Goal: Information Seeking & Learning: Learn about a topic

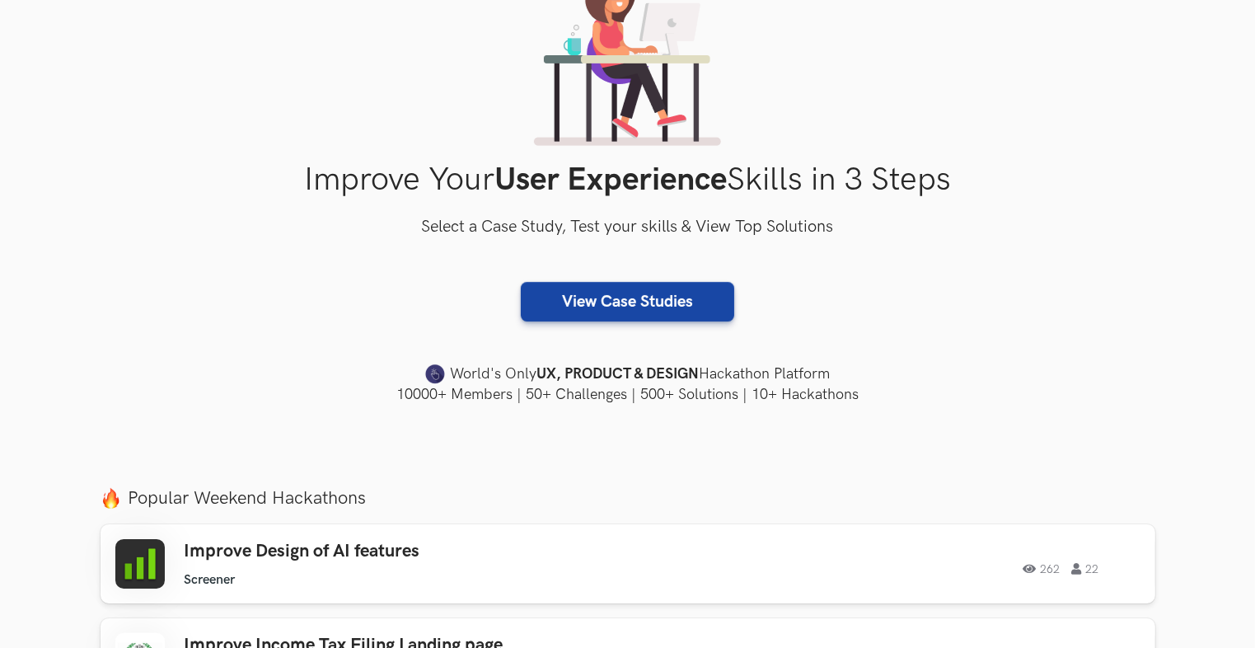
scroll to position [165, 0]
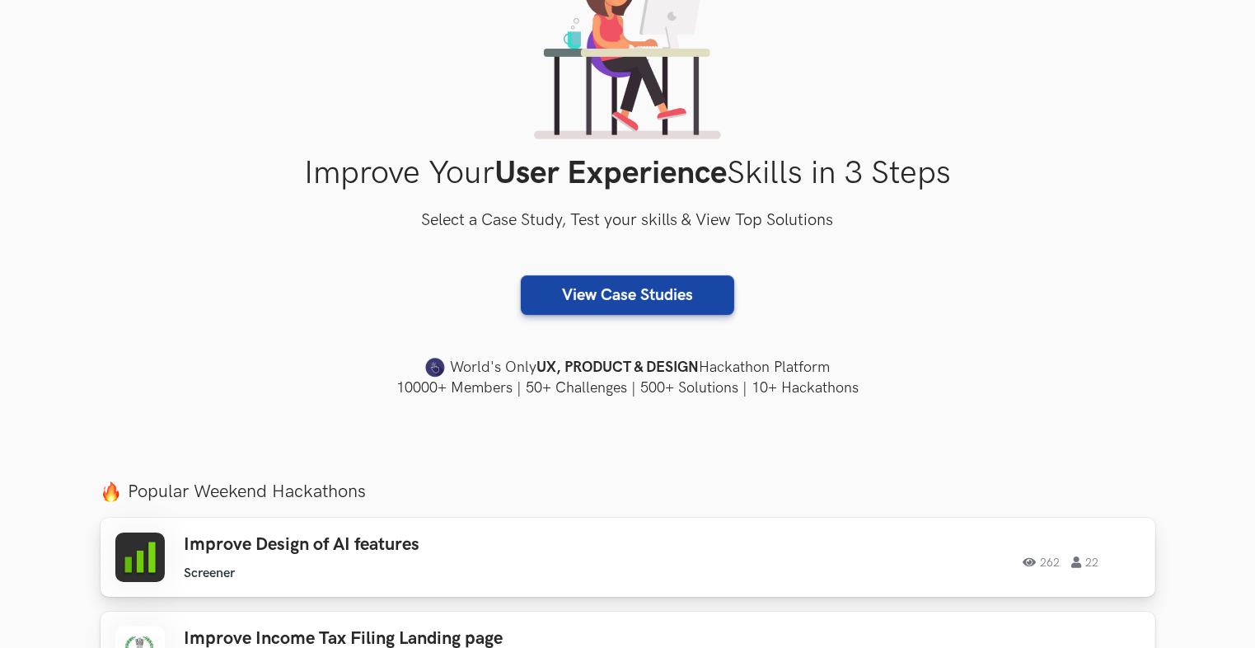
click at [409, 538] on h3 "Improve Design of AI features" at bounding box center [419, 544] width 468 height 21
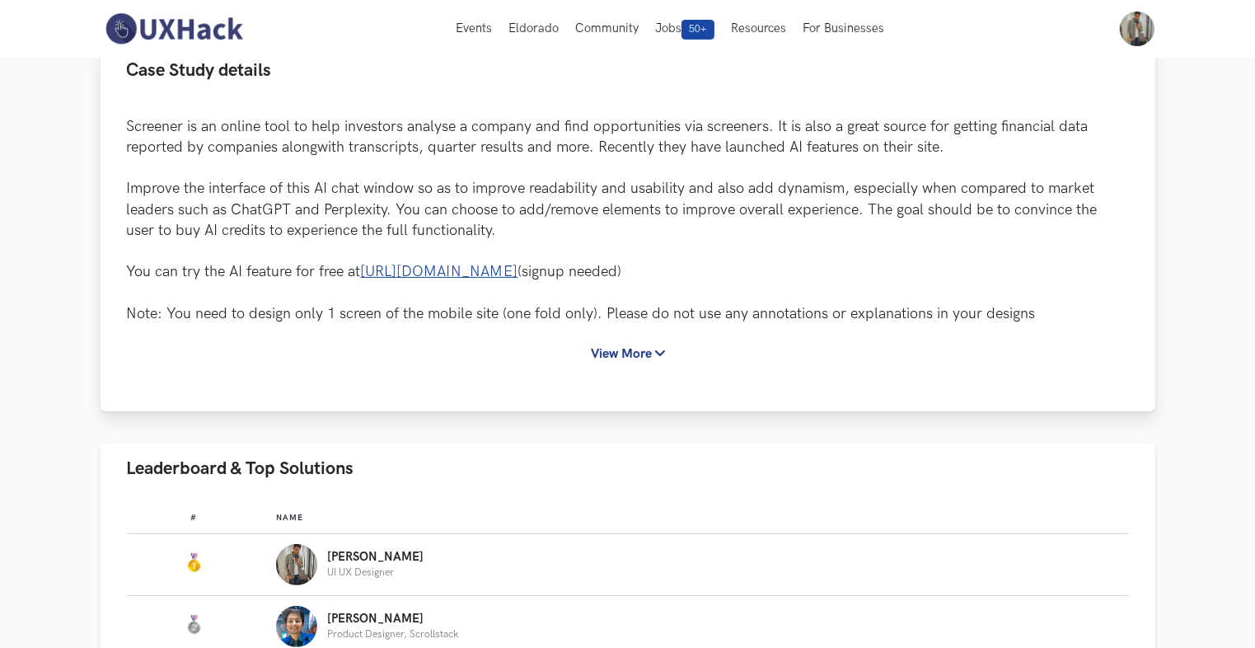
scroll to position [330, 0]
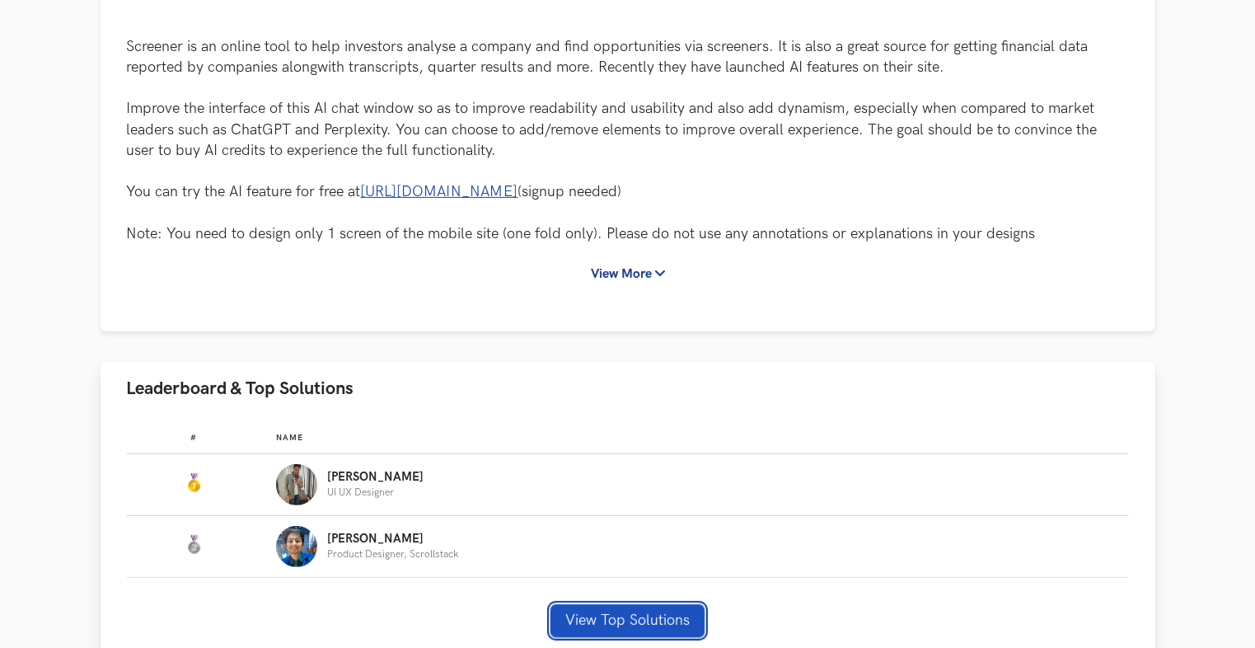
click at [618, 618] on button "View Top Solutions" at bounding box center [627, 620] width 154 height 33
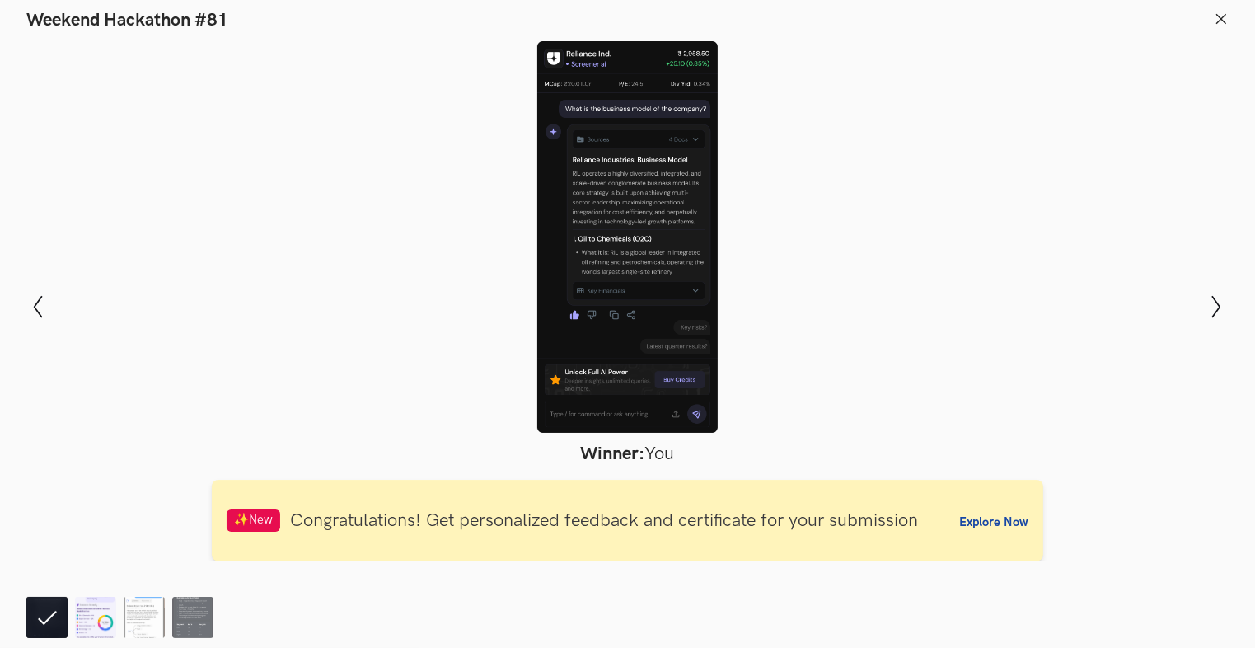
click at [81, 620] on img at bounding box center [95, 616] width 41 height 41
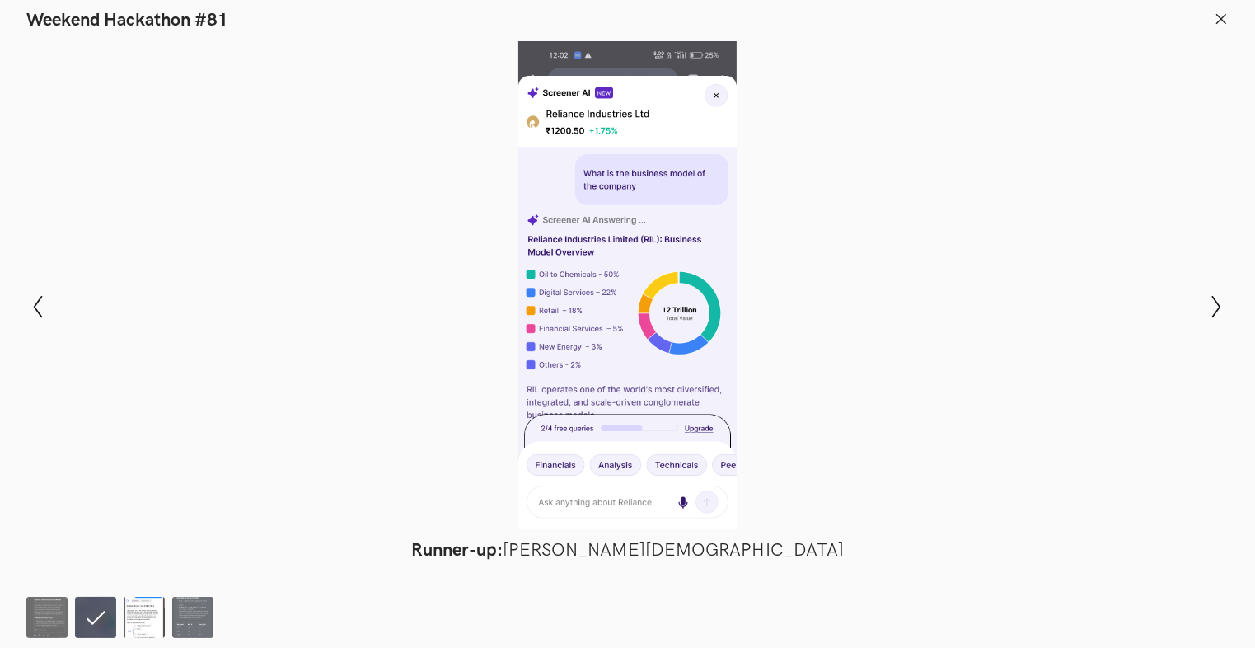
click at [145, 619] on img at bounding box center [144, 616] width 41 height 41
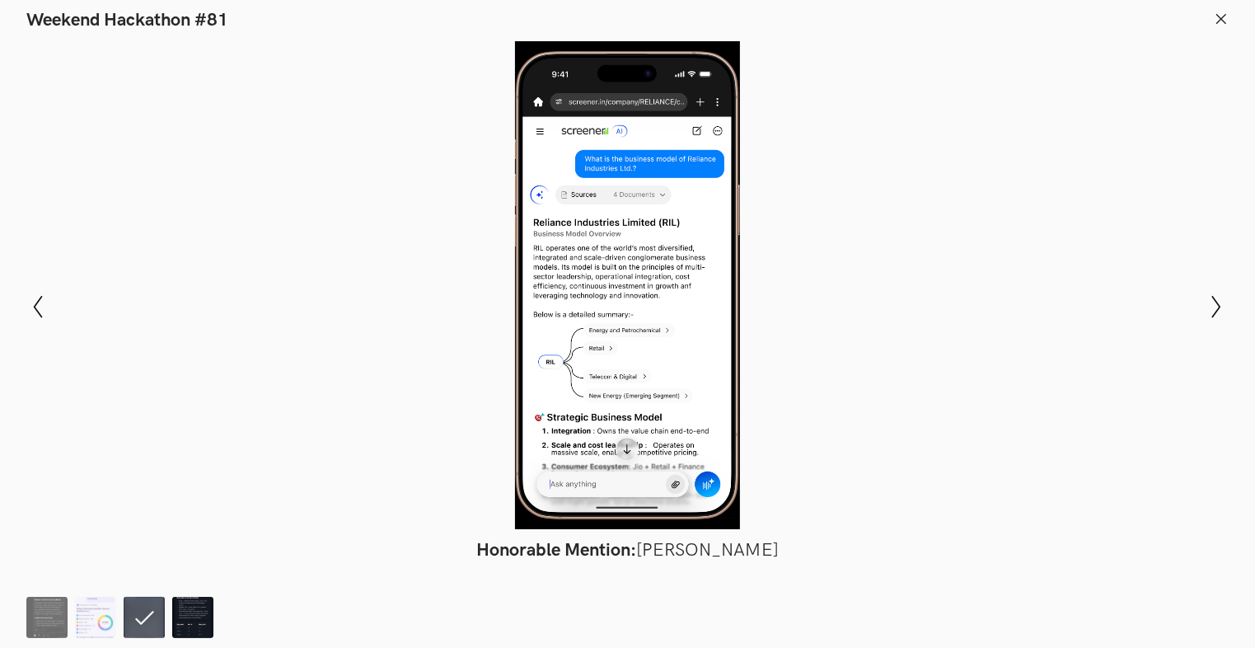
click at [194, 618] on img at bounding box center [192, 616] width 41 height 41
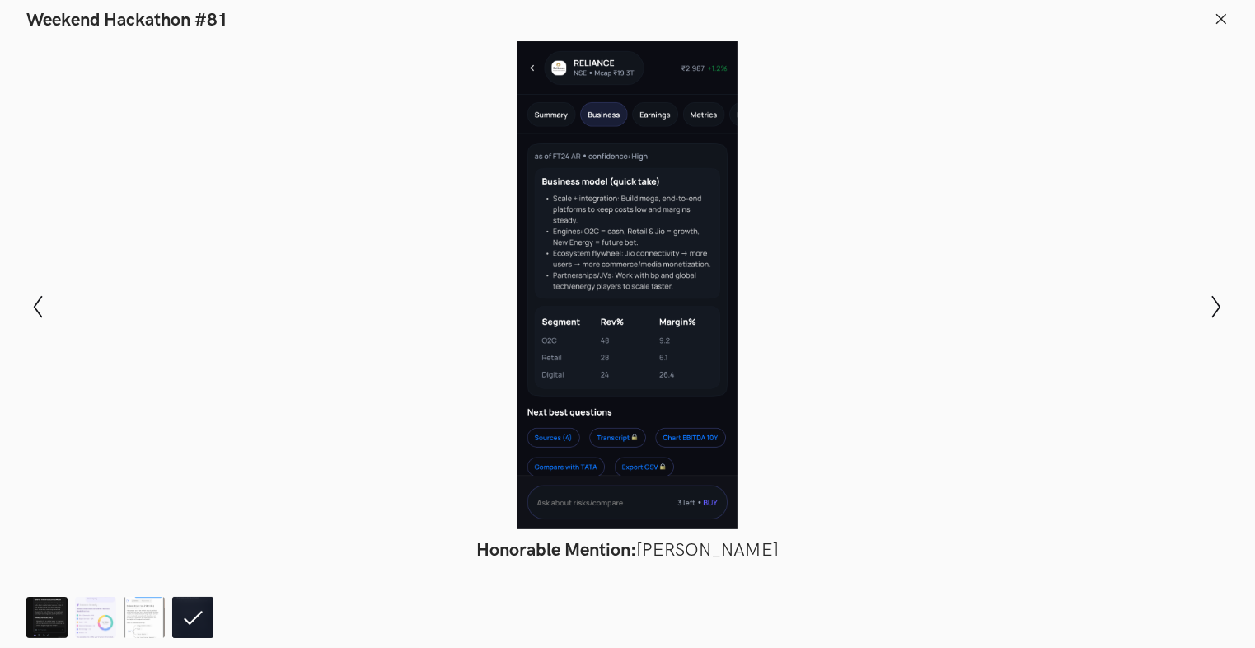
click at [46, 608] on img at bounding box center [46, 616] width 41 height 41
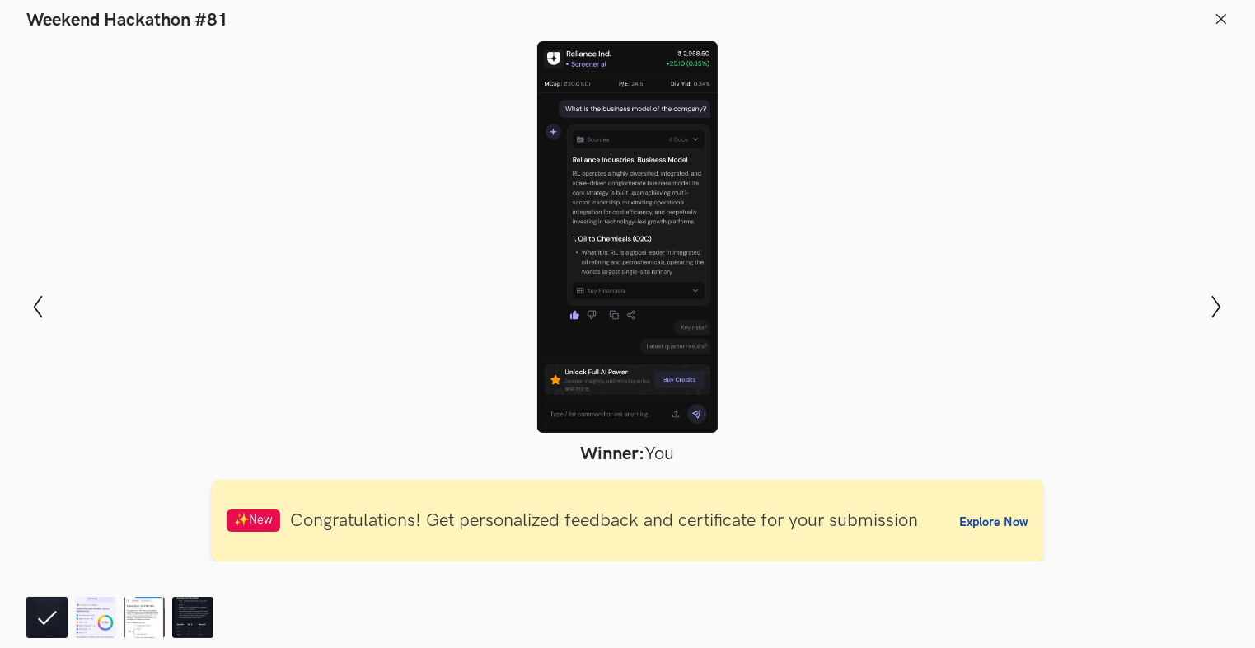
click at [1223, 21] on icon at bounding box center [1221, 19] width 15 height 15
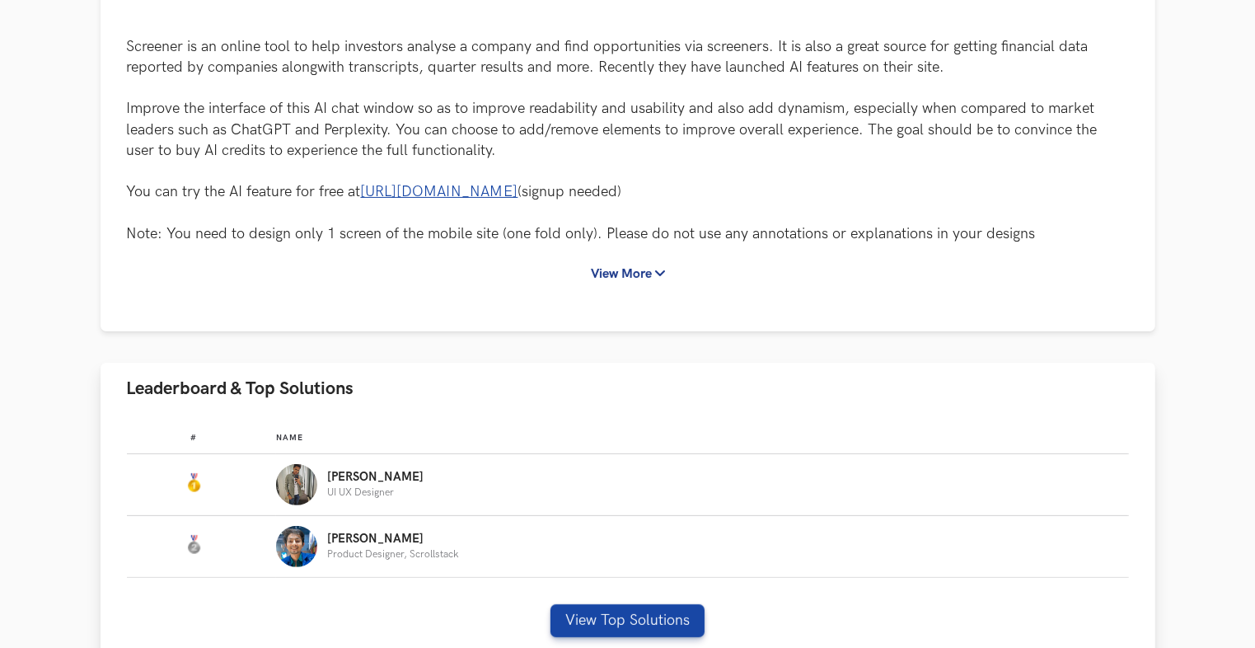
click at [291, 486] on img "Leaderboard" at bounding box center [296, 484] width 41 height 41
drag, startPoint x: 291, startPoint y: 486, endPoint x: 620, endPoint y: 506, distance: 329.3
click at [620, 506] on td "Name: Yuvraj UI UX Designer" at bounding box center [702, 485] width 852 height 62
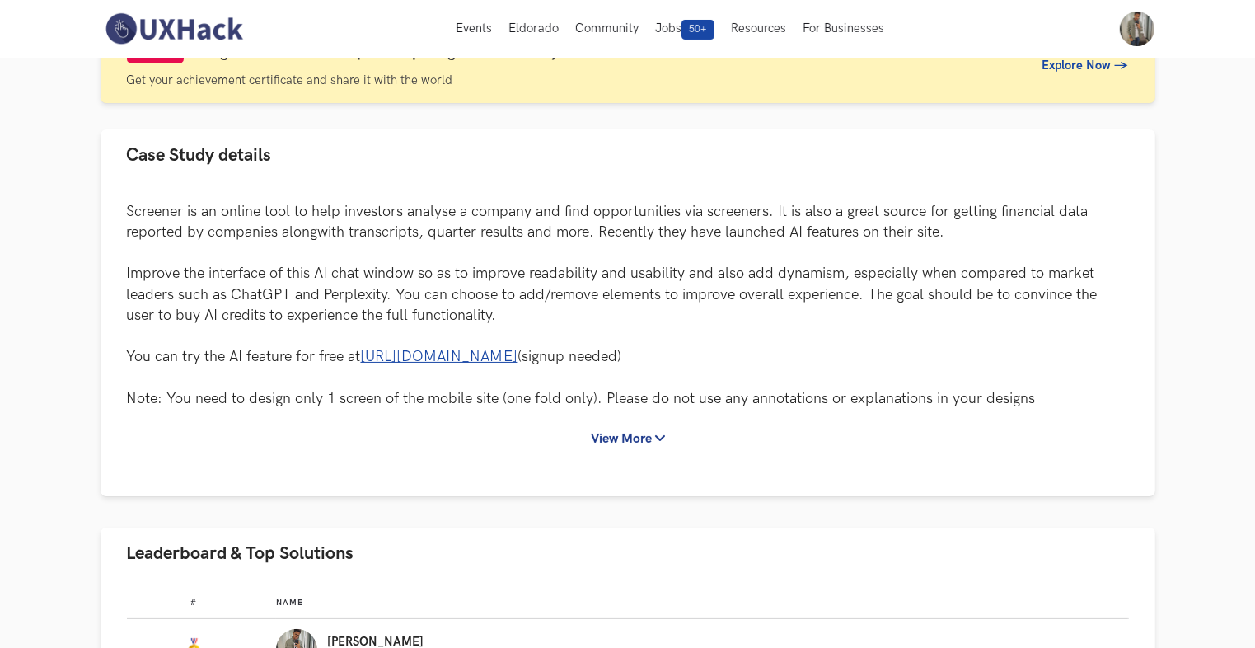
scroll to position [0, 0]
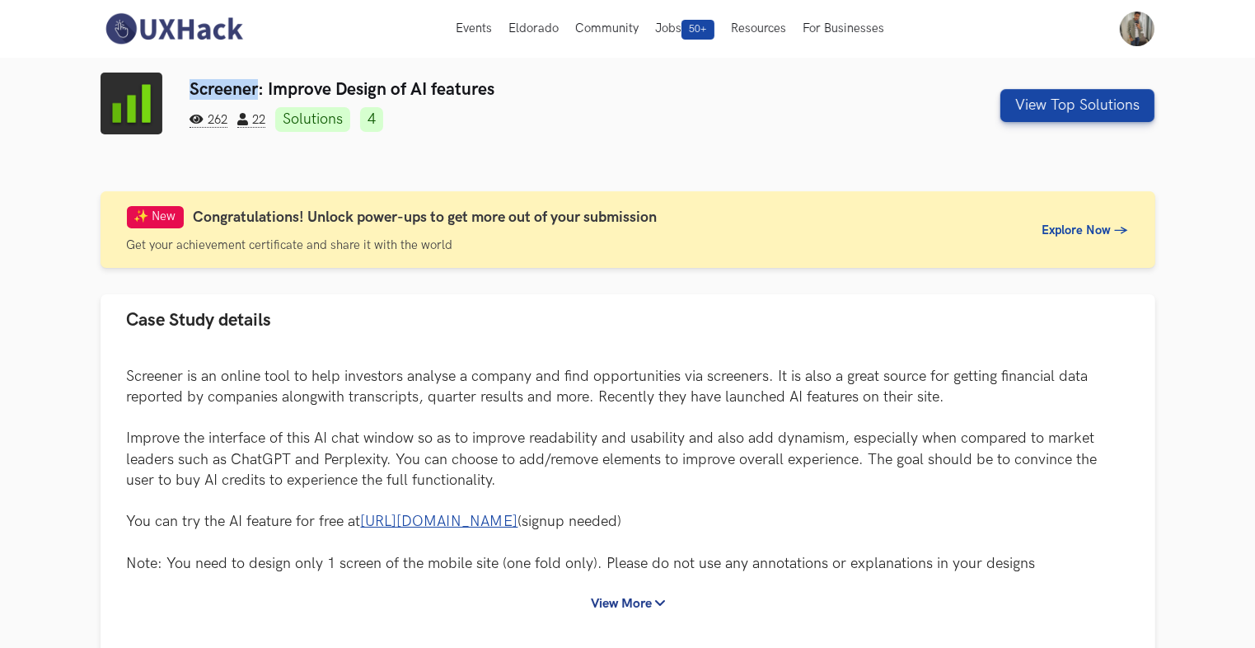
drag, startPoint x: 191, startPoint y: 86, endPoint x: 257, endPoint y: 88, distance: 66.0
click at [257, 88] on h3 "Screener: Improve Design of AI features" at bounding box center [538, 89] width 698 height 21
copy h3 "Screener"
click at [494, 91] on h3 "Screener: Improve Design of AI features" at bounding box center [538, 89] width 698 height 21
drag, startPoint x: 493, startPoint y: 89, endPoint x: 188, endPoint y: 82, distance: 304.9
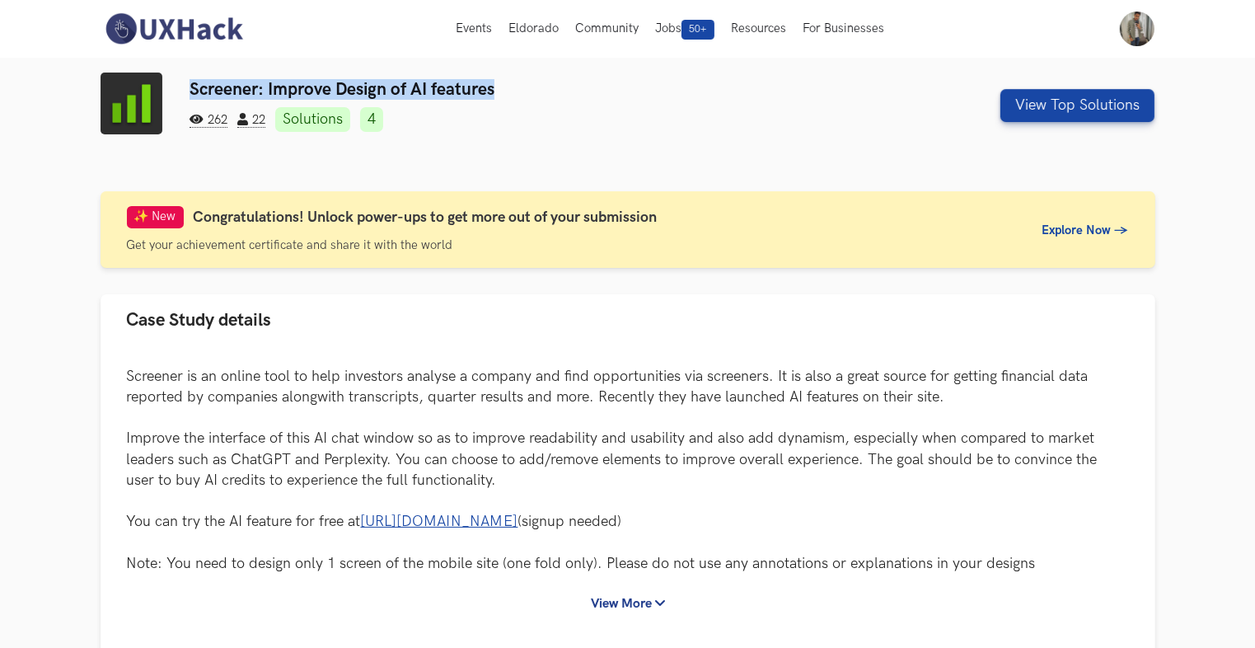
click at [188, 82] on div "Screener: Improve Design of AI features 262 22 Solutions 4 View Top Solutions" at bounding box center [628, 105] width 1055 height 66
copy h3 "Screener: Improve Design of AI features"
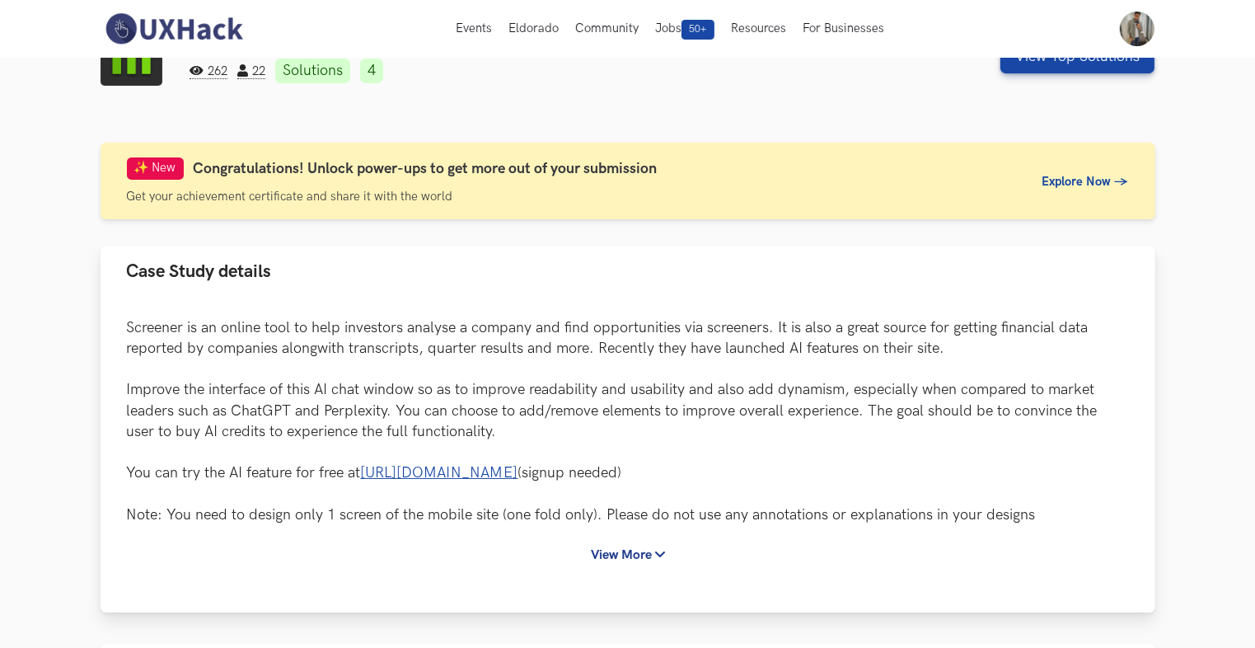
scroll to position [412, 0]
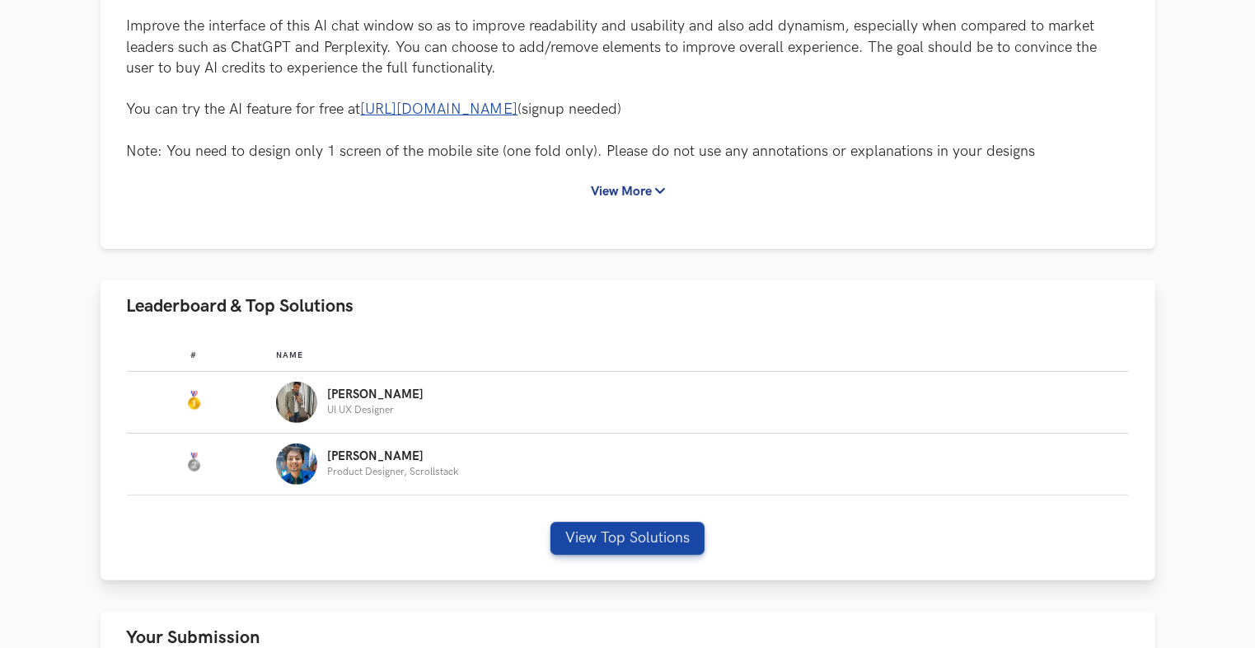
drag, startPoint x: 362, startPoint y: 414, endPoint x: 386, endPoint y: 416, distance: 24.0
click at [362, 414] on p "UI UX Designer" at bounding box center [375, 410] width 96 height 11
click at [638, 547] on button "View Top Solutions" at bounding box center [627, 538] width 154 height 33
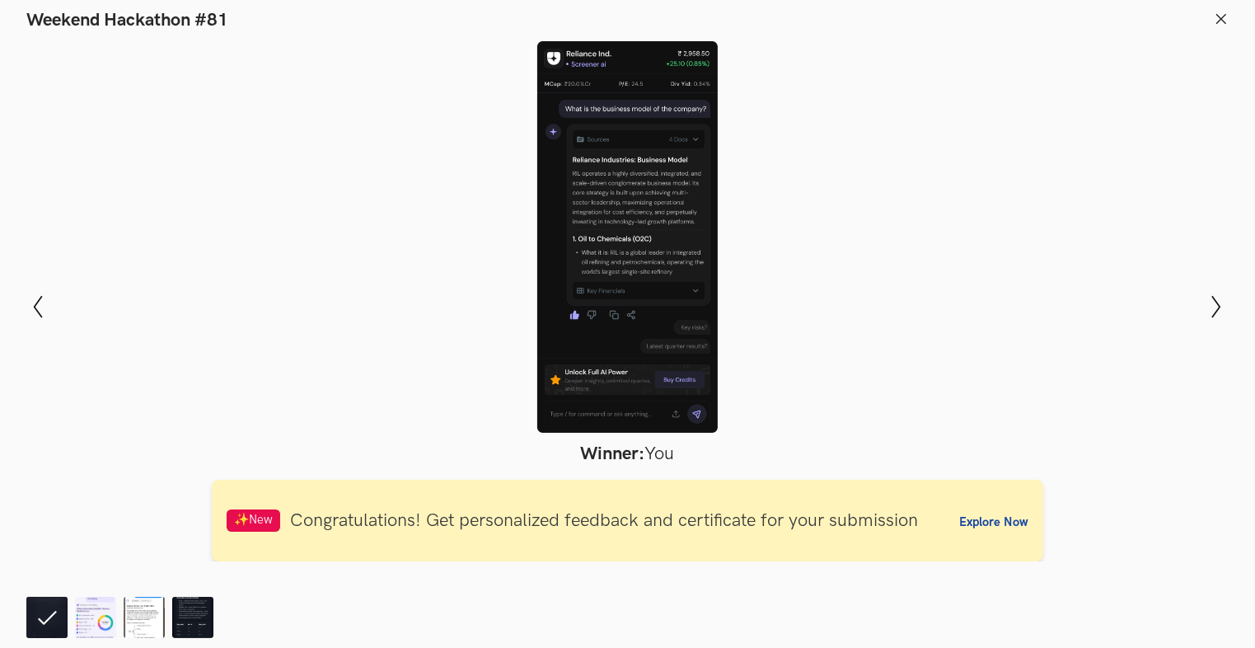
drag, startPoint x: 625, startPoint y: 229, endPoint x: 601, endPoint y: 232, distance: 24.1
click at [601, 232] on div at bounding box center [627, 236] width 1134 height 391
drag, startPoint x: 601, startPoint y: 232, endPoint x: 574, endPoint y: 233, distance: 27.2
click at [574, 233] on div at bounding box center [627, 236] width 1134 height 391
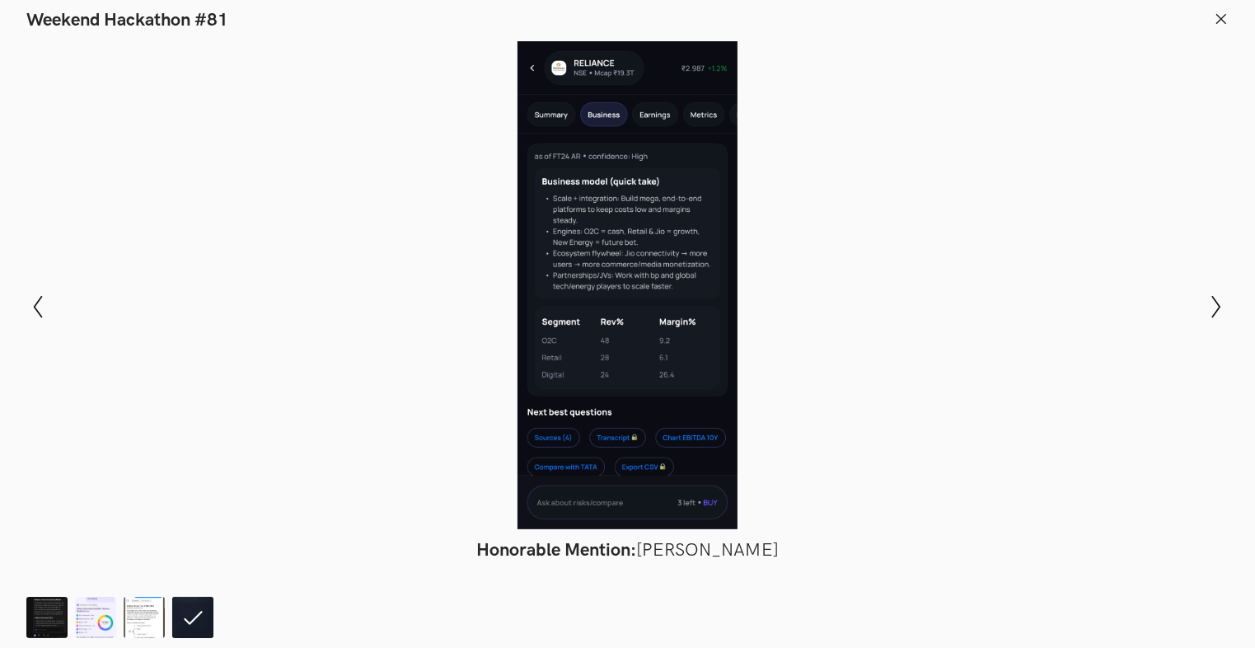
drag, startPoint x: 590, startPoint y: 222, endPoint x: 916, endPoint y: 32, distance: 377.7
drag, startPoint x: 644, startPoint y: 327, endPoint x: 882, endPoint y: 181, distance: 279.2
click at [882, 181] on div at bounding box center [627, 285] width 1134 height 488
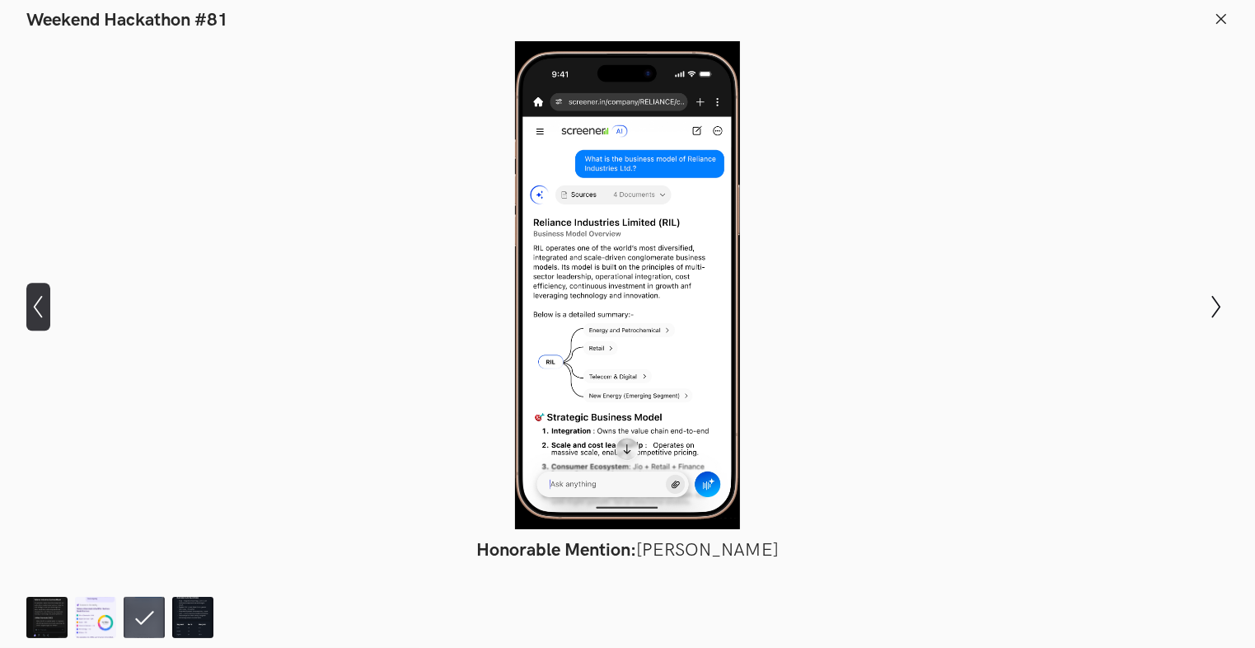
click at [28, 308] on icon "Show previous slide" at bounding box center [38, 307] width 24 height 24
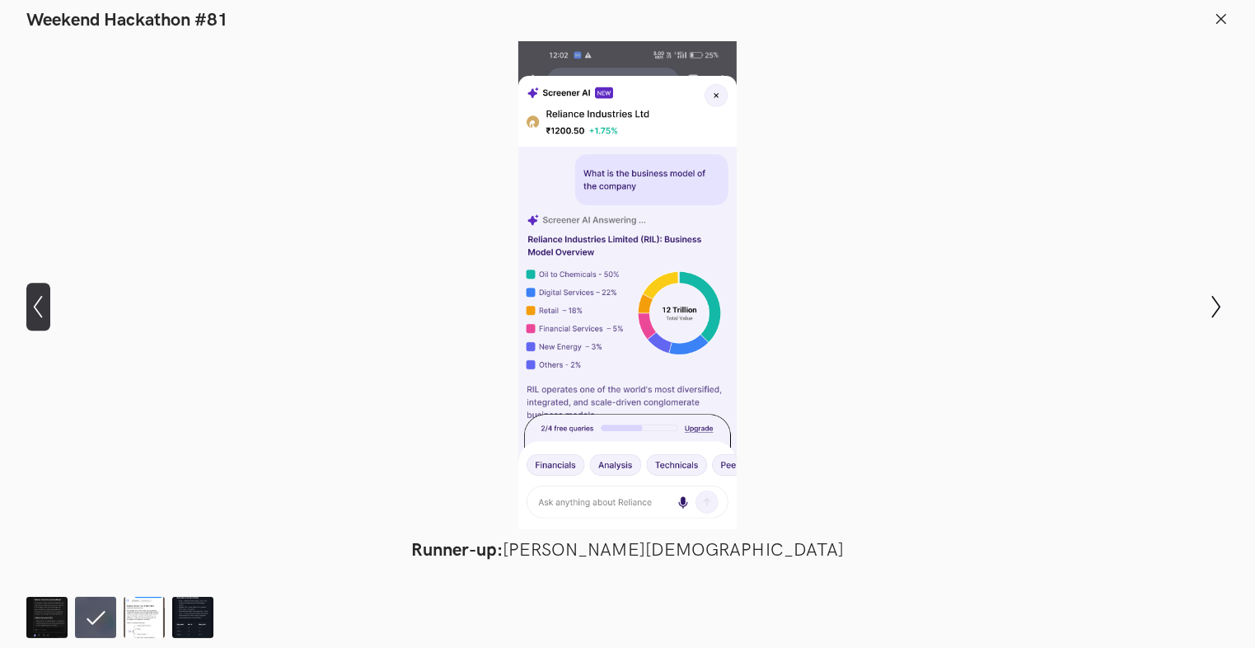
click at [28, 308] on icon "Show previous slide" at bounding box center [38, 307] width 24 height 24
click at [28, 309] on icon "Show previous slide" at bounding box center [38, 307] width 24 height 24
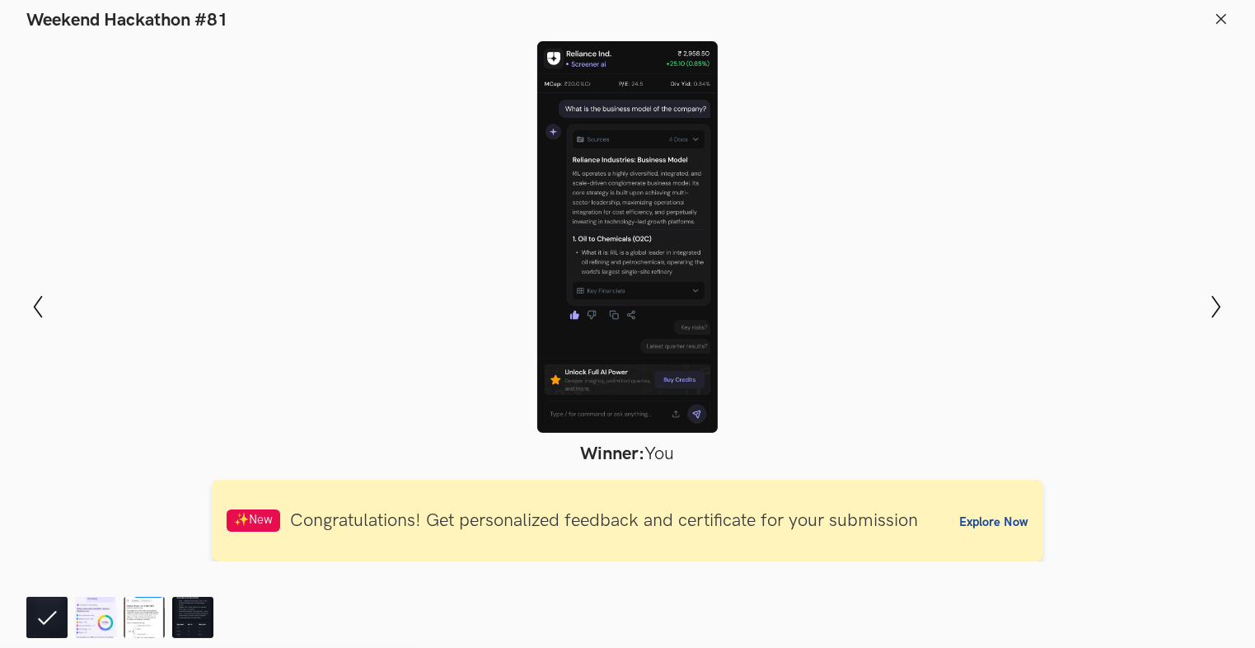
drag, startPoint x: 611, startPoint y: 193, endPoint x: 614, endPoint y: 170, distance: 23.2
click at [614, 170] on div at bounding box center [627, 236] width 1134 height 391
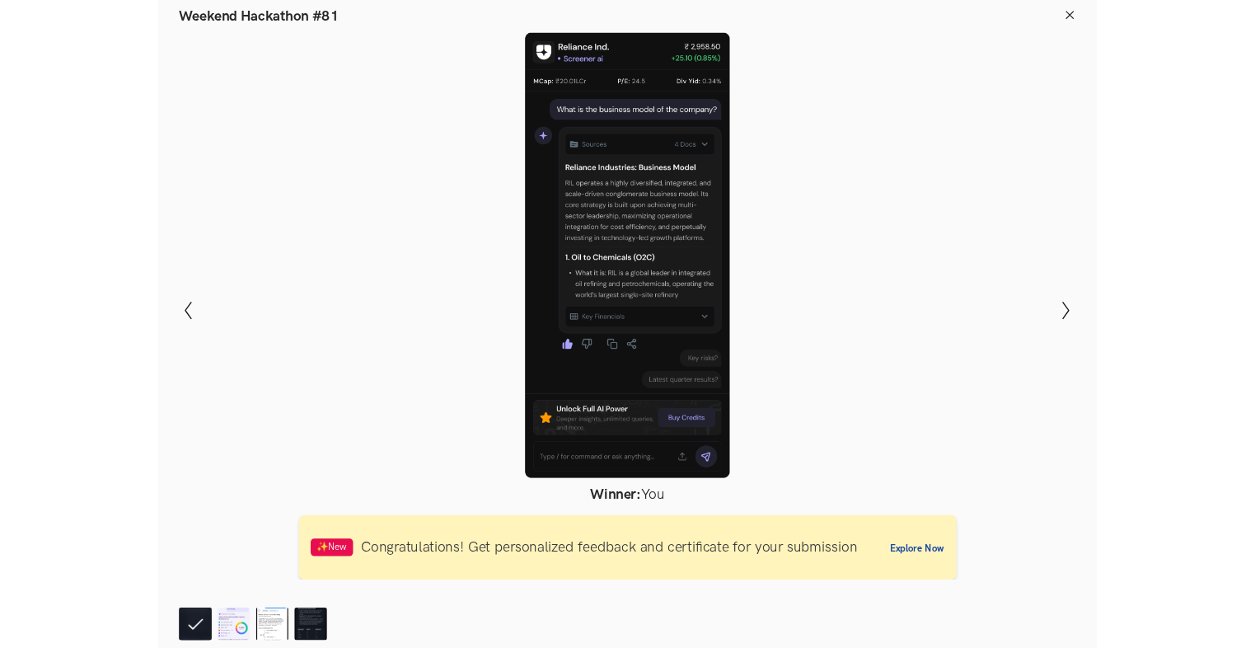
scroll to position [377, 0]
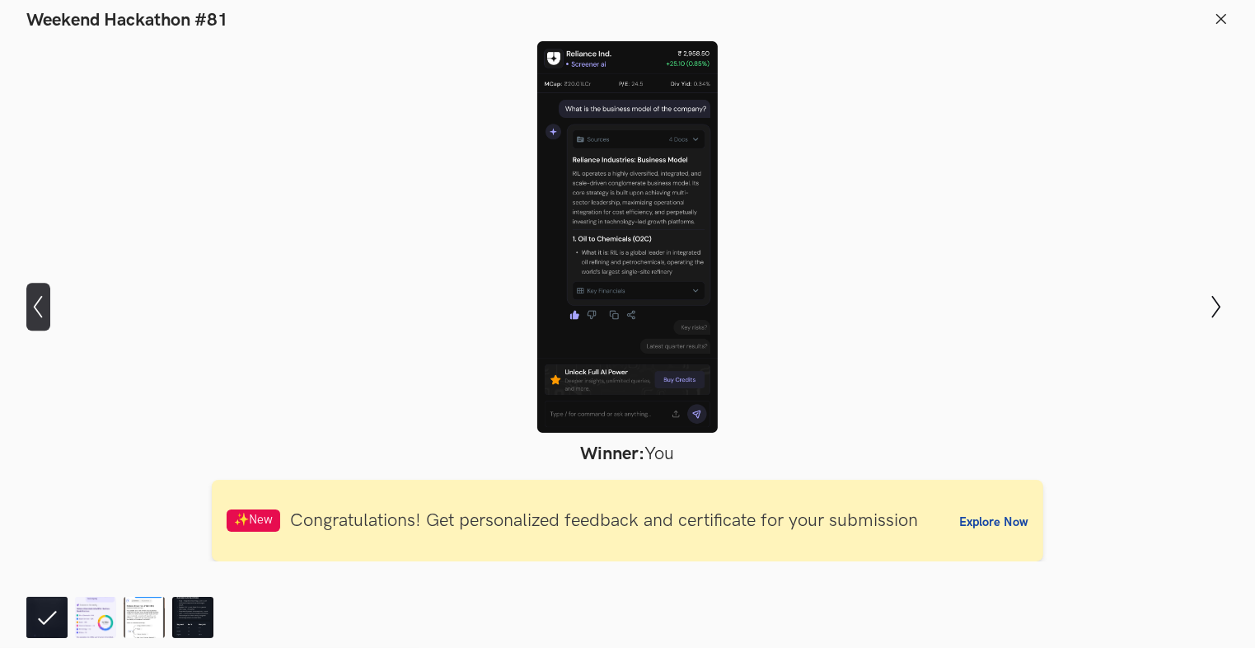
click at [39, 303] on icon "Show previous slide" at bounding box center [38, 307] width 24 height 24
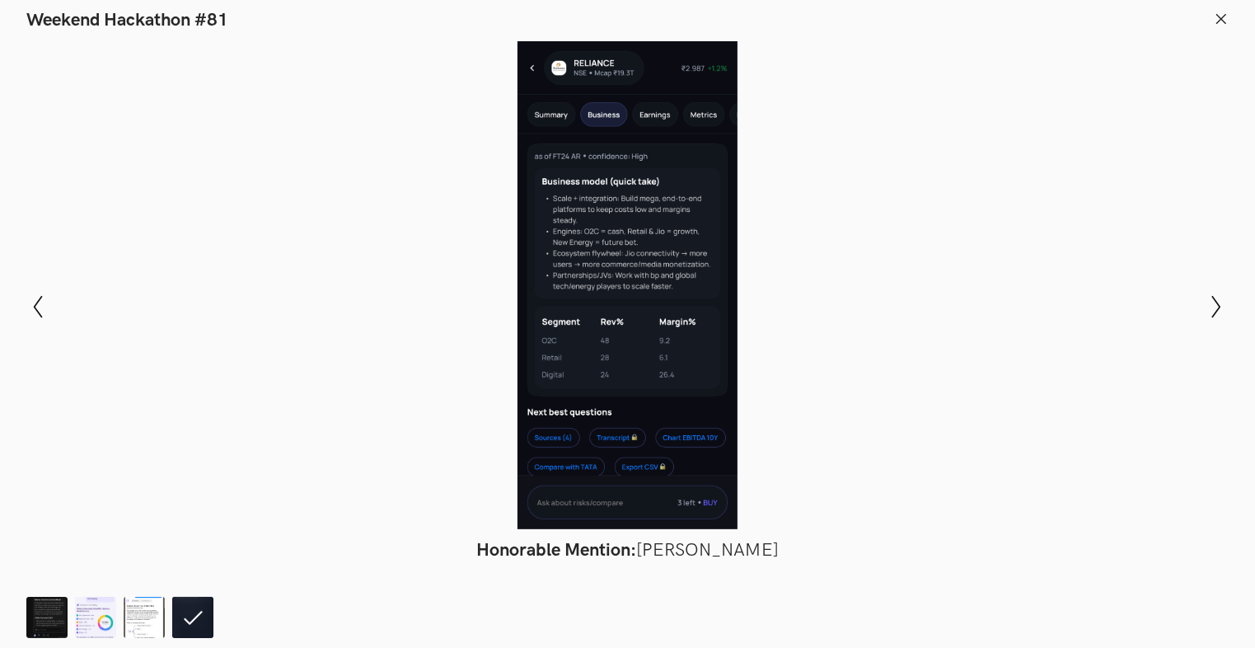
click at [1227, 16] on icon at bounding box center [1221, 19] width 15 height 15
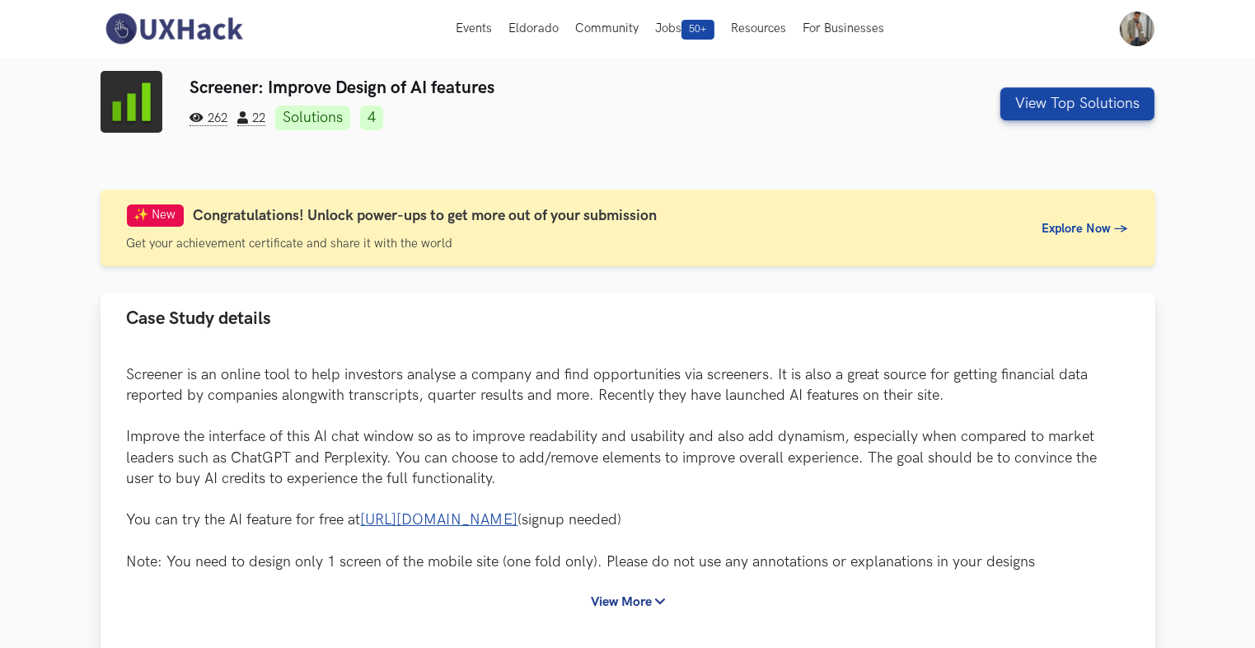
scroll to position [0, 0]
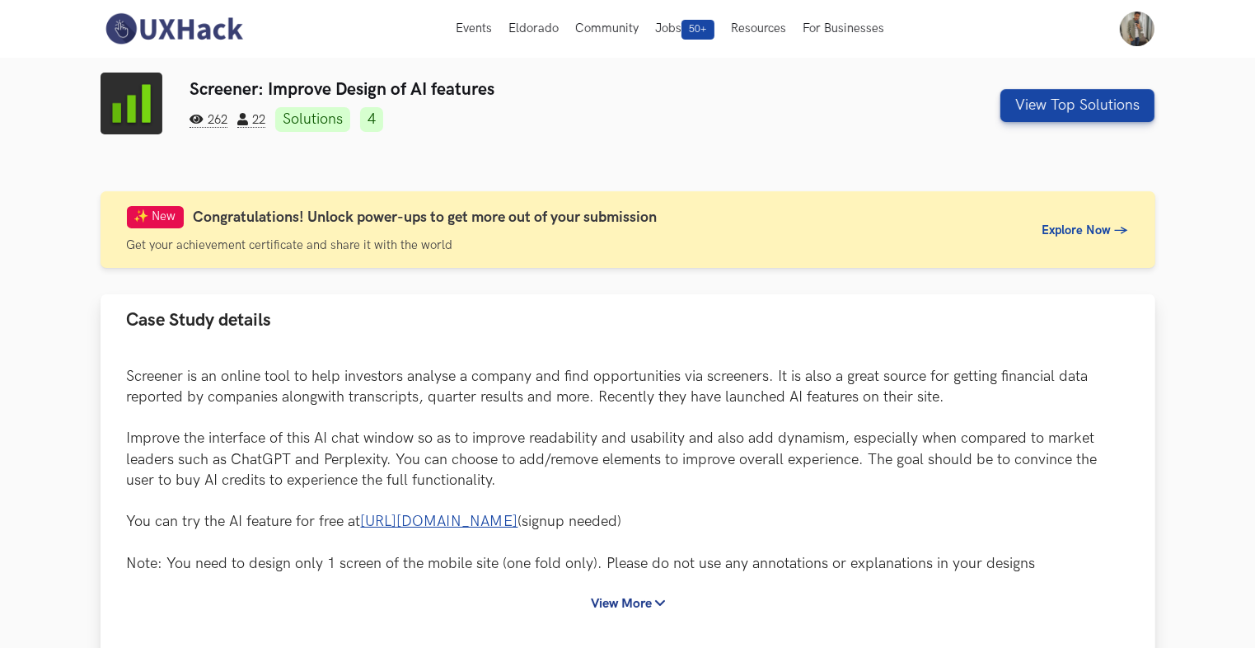
click at [587, 383] on p "Screener is an online tool to help investors analyse a company and find opportu…" at bounding box center [628, 470] width 1002 height 208
drag, startPoint x: 191, startPoint y: 91, endPoint x: 497, endPoint y: 93, distance: 305.7
click at [497, 93] on h3 "Screener: Improve Design of AI features" at bounding box center [538, 89] width 698 height 21
copy h3 "Screener: Improve Design of AI features"
